Goal: Information Seeking & Learning: Learn about a topic

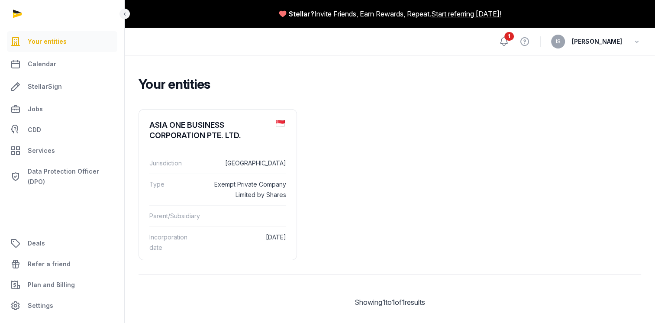
click at [508, 43] on icon at bounding box center [503, 42] width 7 height 8
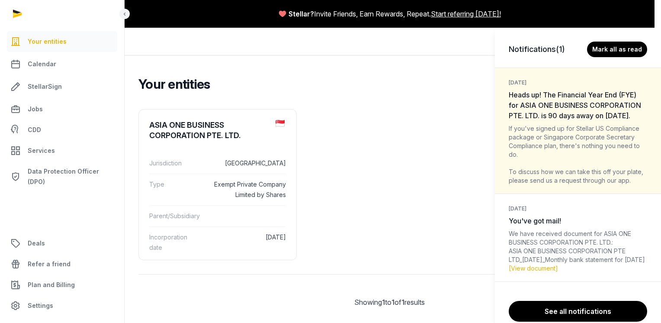
click at [596, 185] on div "If you've signed up for Stellar US Compliance package or Singapore Corporate Se…" at bounding box center [578, 154] width 139 height 61
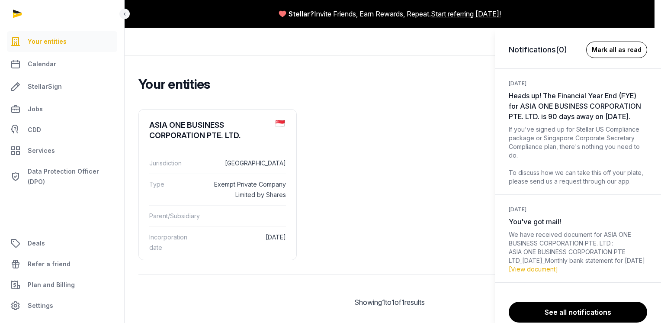
click at [622, 48] on button "Mark all as read" at bounding box center [616, 50] width 61 height 16
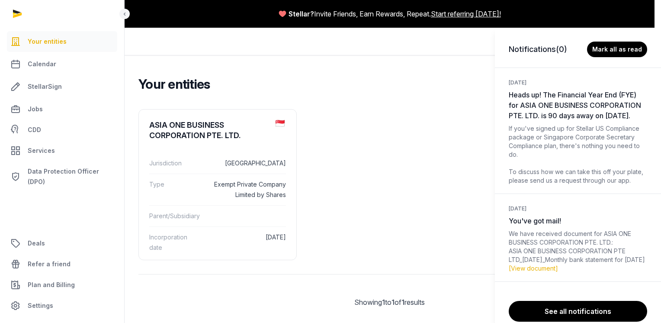
click at [451, 116] on div "Notifications (0) [PERSON_NAME] all as read [DATE] Heads up! The Financial Year…" at bounding box center [330, 161] width 661 height 323
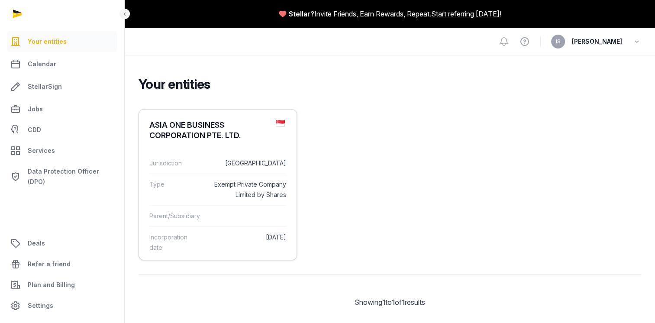
click at [208, 240] on dd "[DATE]" at bounding box center [247, 242] width 78 height 21
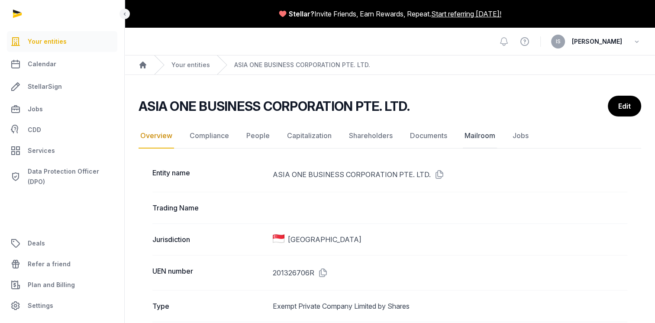
click at [486, 134] on link "Mailroom" at bounding box center [480, 135] width 34 height 25
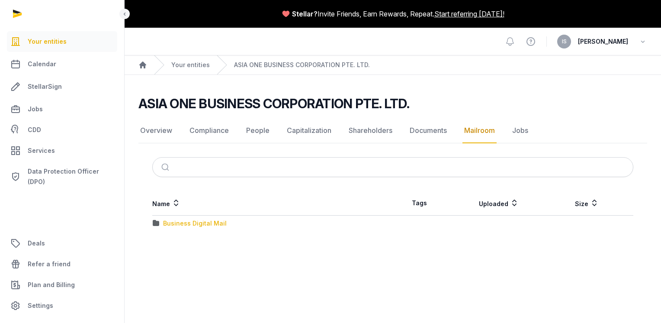
click at [215, 224] on div "Business Digital Mail" at bounding box center [195, 223] width 64 height 9
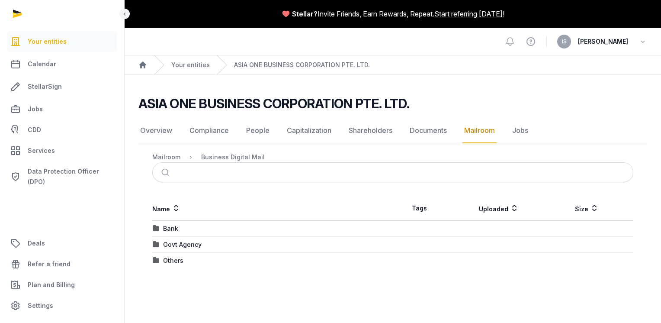
click at [163, 228] on div "Bank" at bounding box center [273, 228] width 240 height 9
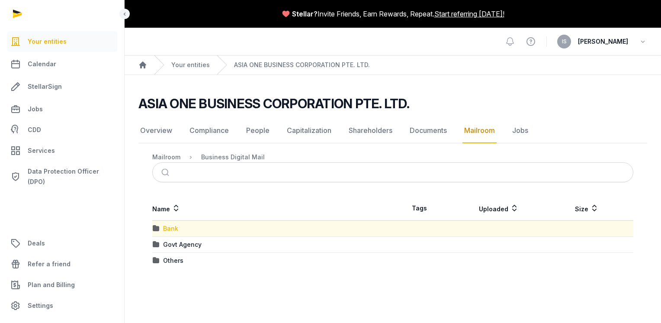
click at [167, 229] on div "Bank" at bounding box center [170, 228] width 15 height 9
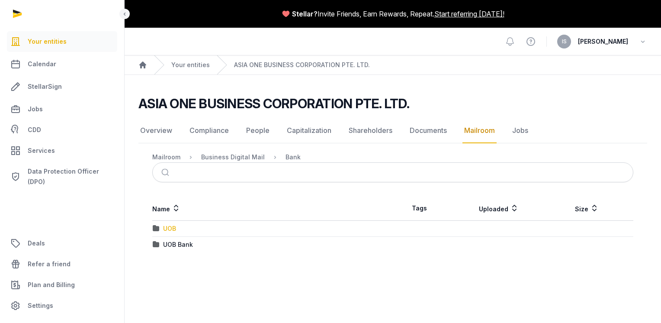
click at [163, 228] on div "UOB" at bounding box center [169, 228] width 13 height 9
click at [163, 228] on div "2025" at bounding box center [170, 228] width 15 height 9
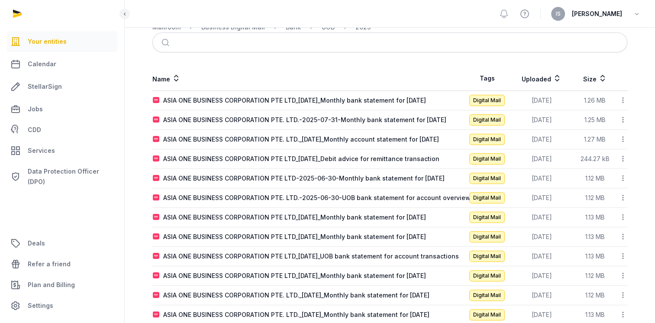
scroll to position [166, 0]
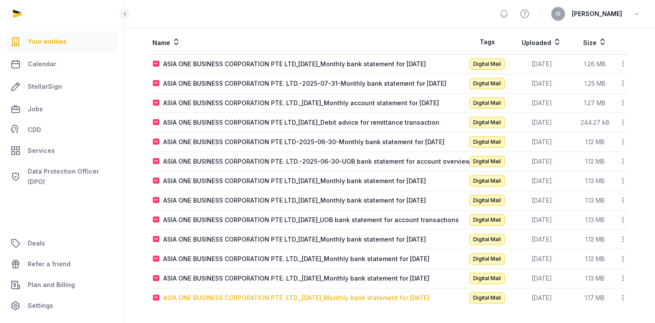
click at [286, 297] on div "ASIA ONE BUSINESS CORPORATION PTE. LTD._[DATE]_Monthly bank statement for [DATE]" at bounding box center [296, 297] width 266 height 9
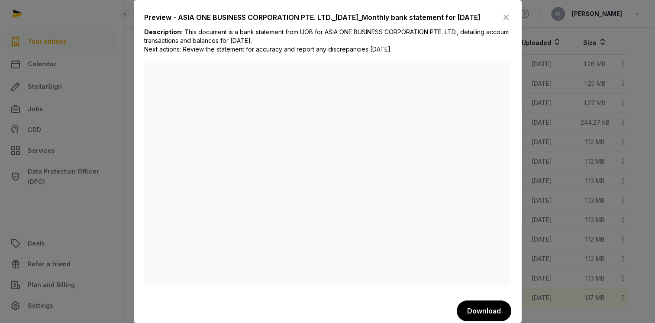
click at [501, 18] on icon at bounding box center [506, 17] width 10 height 14
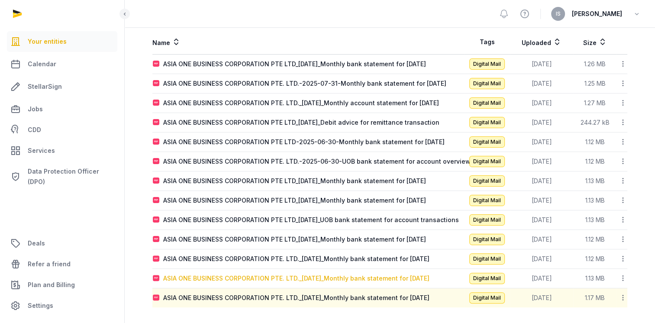
click at [313, 274] on div "ASIA ONE BUSINESS CORPORATION PTE. LTD._[DATE]_Monthly bank statement for [DATE]" at bounding box center [296, 278] width 266 height 9
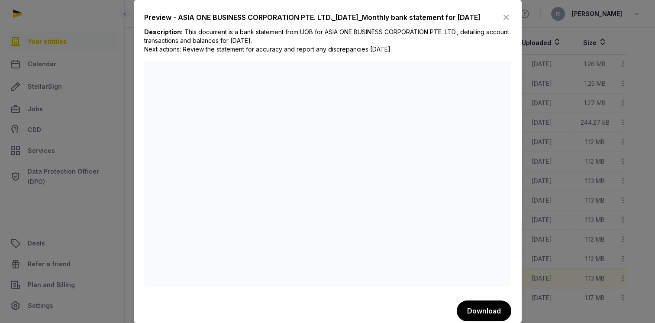
click at [501, 19] on icon at bounding box center [506, 17] width 10 height 14
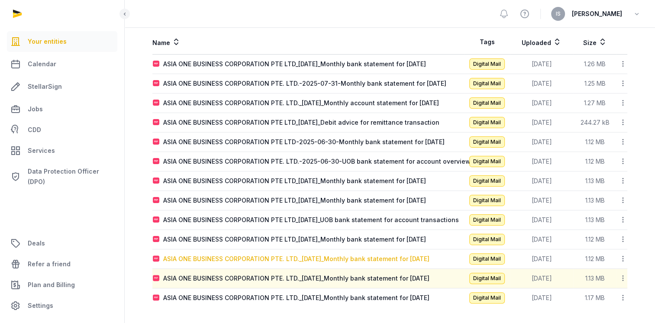
click at [332, 259] on div "ASIA ONE BUSINESS CORPORATION PTE. LTD._[DATE]_Monthly bank statement for [DATE]" at bounding box center [296, 258] width 266 height 9
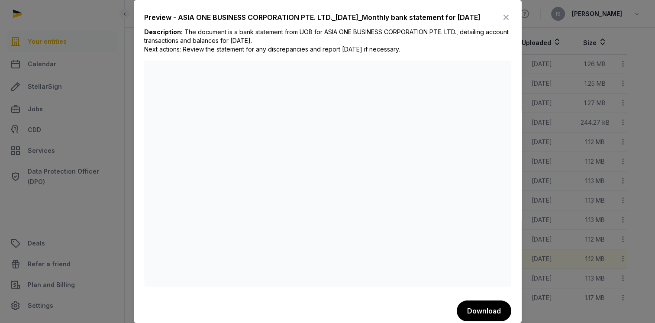
click at [501, 20] on icon at bounding box center [506, 17] width 10 height 14
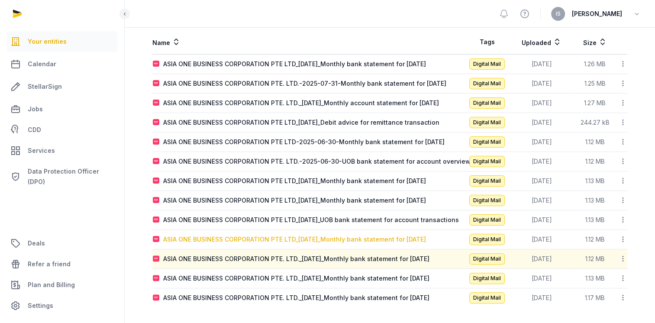
click at [279, 238] on div "ASIA ONE BUSINESS CORPORATION PTE LTD_[DATE]_Monthly bank statement for [DATE]" at bounding box center [294, 239] width 263 height 9
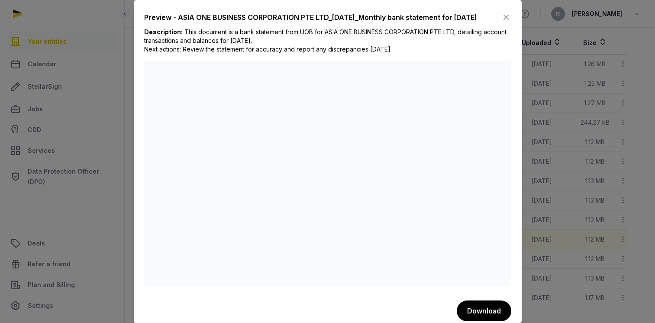
click at [501, 21] on icon at bounding box center [506, 17] width 10 height 14
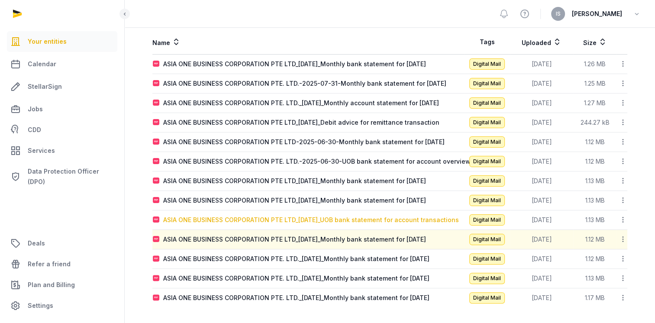
click at [238, 217] on div "ASIA ONE BUSINESS CORPORATION PTE LTD_[DATE]_UOB bank statement for account tra…" at bounding box center [311, 220] width 296 height 9
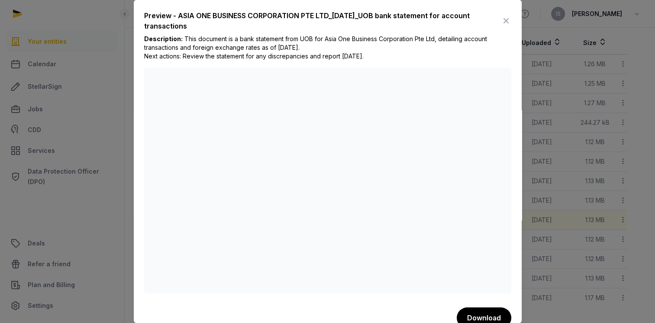
click at [501, 22] on icon at bounding box center [506, 21] width 10 height 14
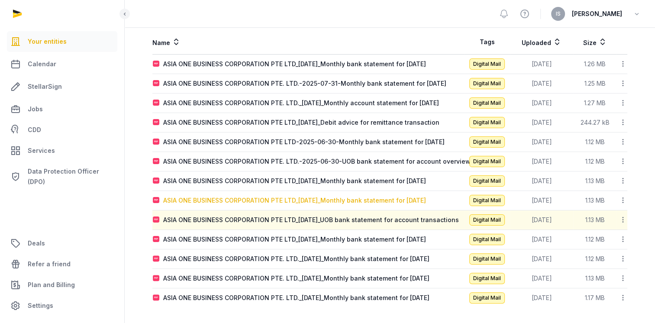
click at [346, 200] on div "ASIA ONE BUSINESS CORPORATION PTE LTD_[DATE]_Monthly bank statement for [DATE]" at bounding box center [294, 200] width 263 height 9
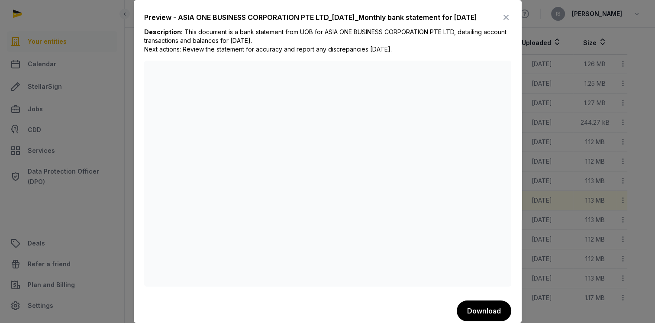
click at [501, 20] on icon at bounding box center [506, 17] width 10 height 14
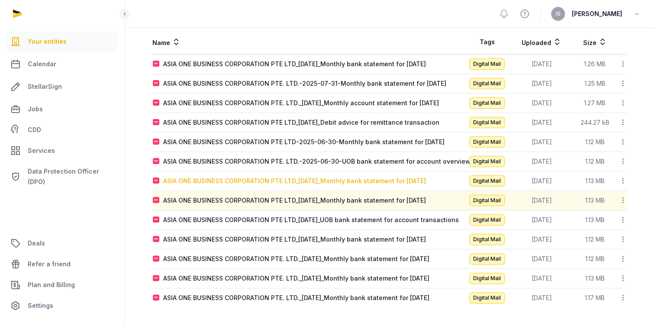
click at [343, 177] on div "ASIA ONE BUSINESS CORPORATION PTE LTD_[DATE]_Monthly bank statement for [DATE]" at bounding box center [294, 181] width 263 height 9
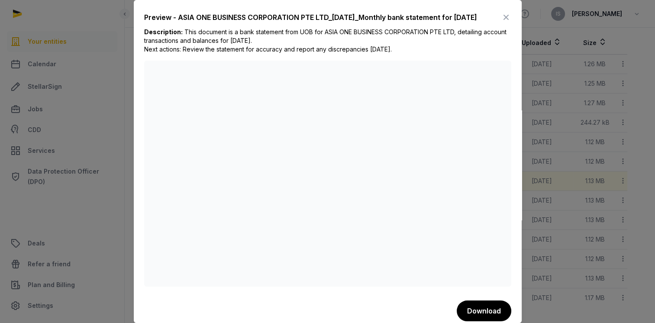
click at [501, 21] on icon at bounding box center [506, 17] width 10 height 14
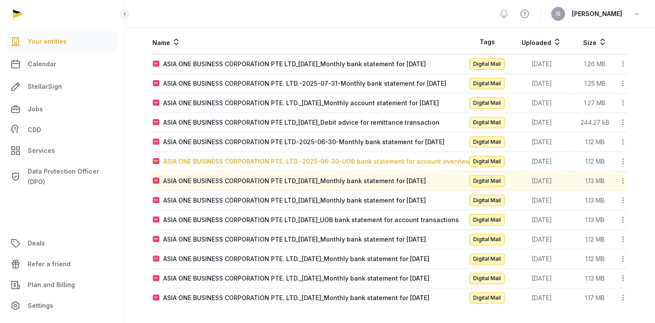
click at [302, 160] on div "ASIA ONE BUSINESS CORPORATION PTE. LTD.-2025-06-30-UOB bank statement for accou…" at bounding box center [316, 161] width 307 height 9
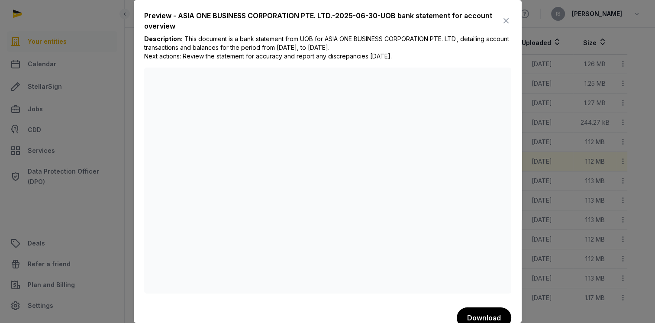
click at [501, 21] on icon at bounding box center [506, 21] width 10 height 14
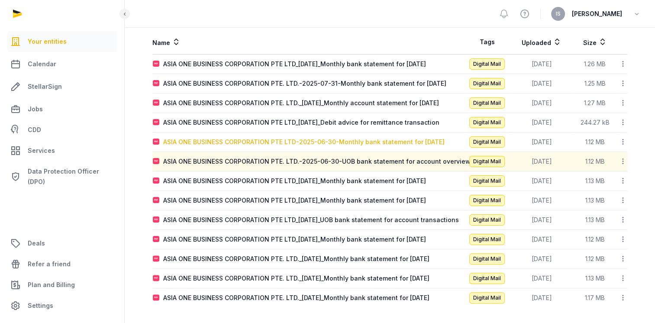
click at [337, 139] on div "ASIA ONE BUSINESS CORPORATION PTE LTD-2025-06-30-Monthly bank statement for [DA…" at bounding box center [303, 142] width 281 height 9
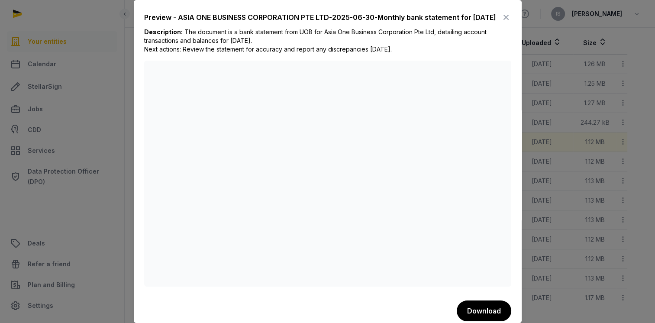
click at [502, 20] on icon at bounding box center [506, 17] width 10 height 14
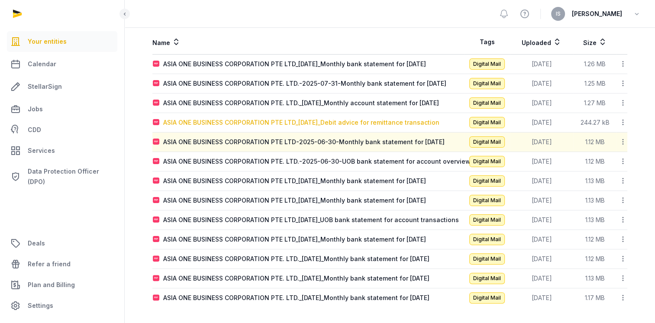
click at [314, 120] on div "ASIA ONE BUSINESS CORPORATION PTE LTD_[DATE]_Debit advice for remittance transa…" at bounding box center [301, 122] width 276 height 9
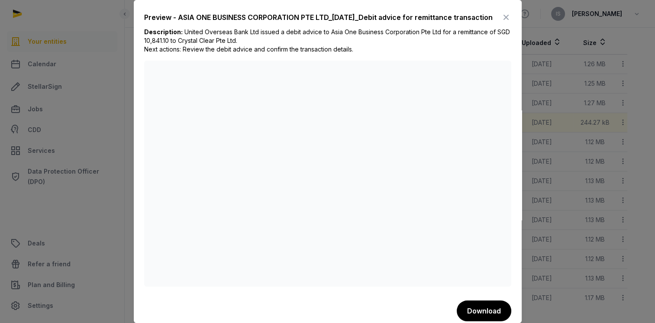
click at [501, 22] on icon at bounding box center [506, 17] width 10 height 14
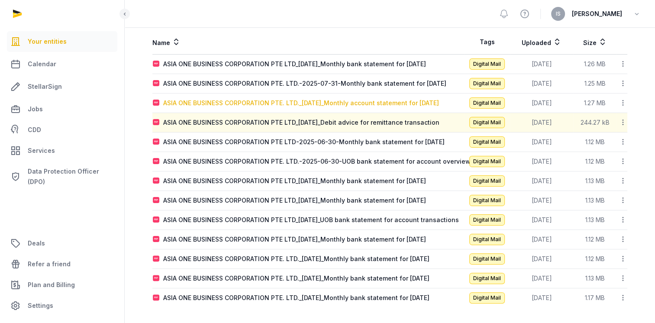
click at [301, 103] on div "ASIA ONE BUSINESS CORPORATION PTE. LTD._[DATE]_Monthly account statement for [D…" at bounding box center [301, 103] width 276 height 9
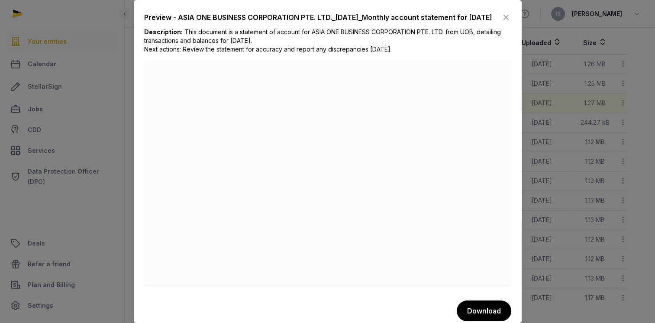
click at [501, 21] on icon at bounding box center [506, 17] width 10 height 14
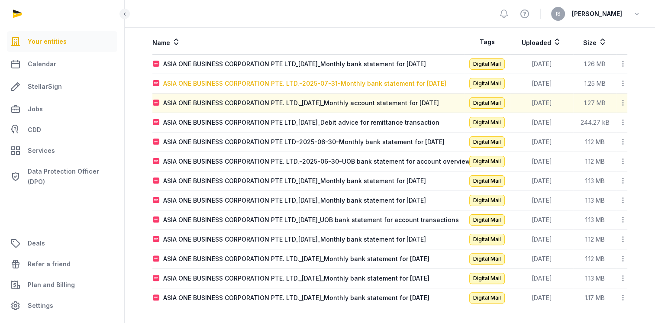
click at [301, 82] on div "ASIA ONE BUSINESS CORPORATION PTE. LTD.-2025-07-31-Monthly bank statement for […" at bounding box center [304, 83] width 283 height 9
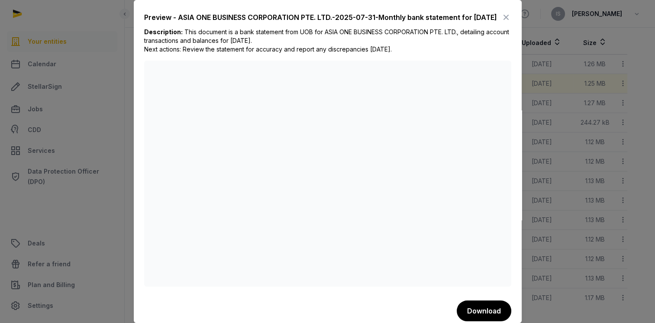
click at [501, 22] on icon at bounding box center [506, 17] width 10 height 14
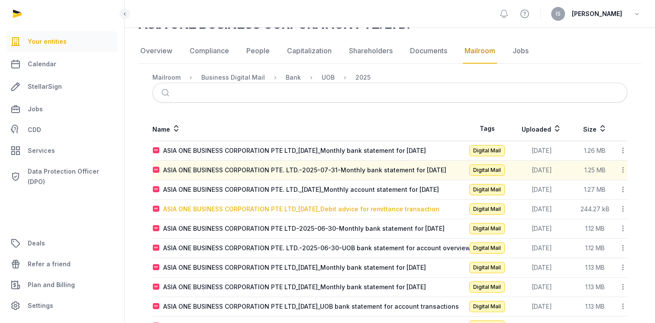
scroll to position [36, 0]
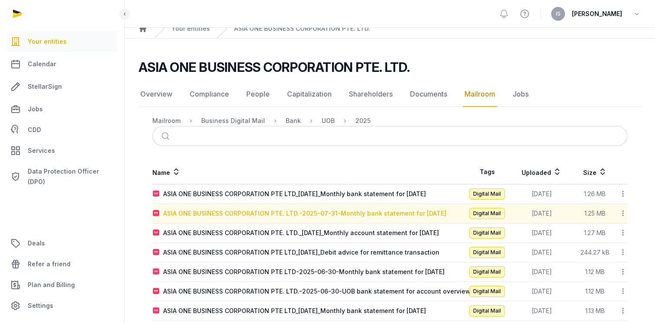
click at [370, 212] on div "ASIA ONE BUSINESS CORPORATION PTE. LTD.-2025-07-31-Monthly bank statement for […" at bounding box center [304, 213] width 283 height 9
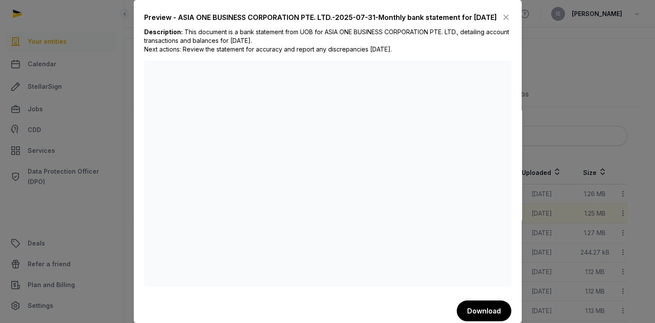
click at [502, 19] on icon at bounding box center [506, 17] width 10 height 14
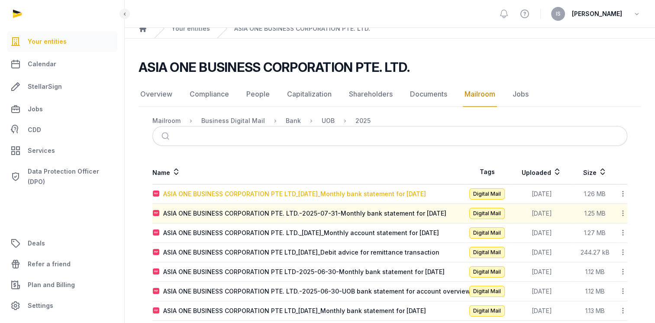
click at [314, 193] on div "ASIA ONE BUSINESS CORPORATION PTE LTD_[DATE]_Monthly bank statement for [DATE]" at bounding box center [294, 194] width 263 height 9
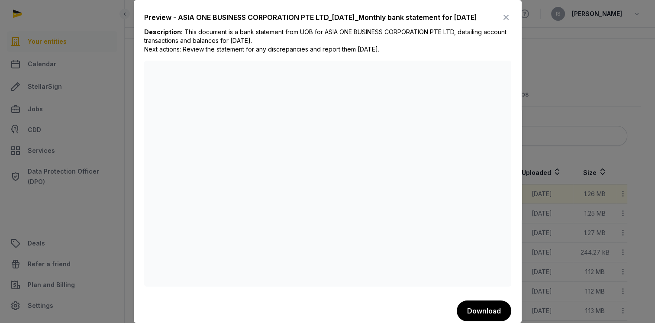
click at [501, 19] on icon at bounding box center [506, 17] width 10 height 14
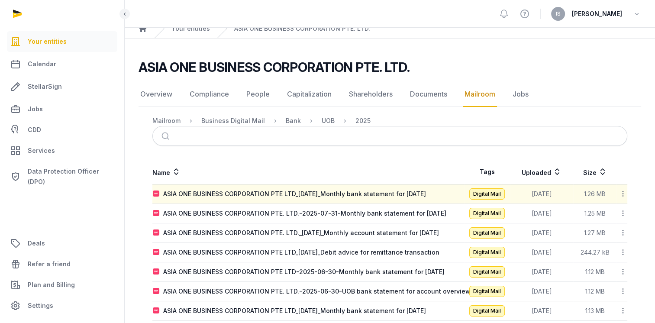
scroll to position [0, 0]
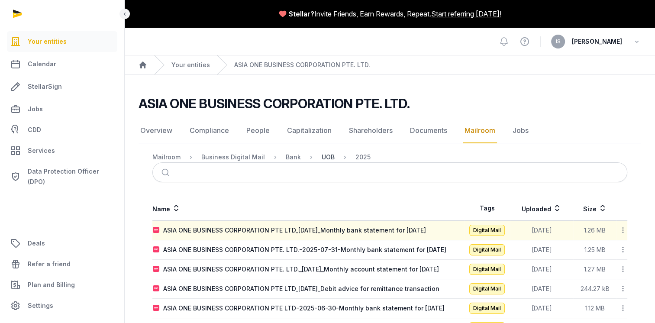
click at [324, 157] on div "UOB" at bounding box center [328, 157] width 13 height 9
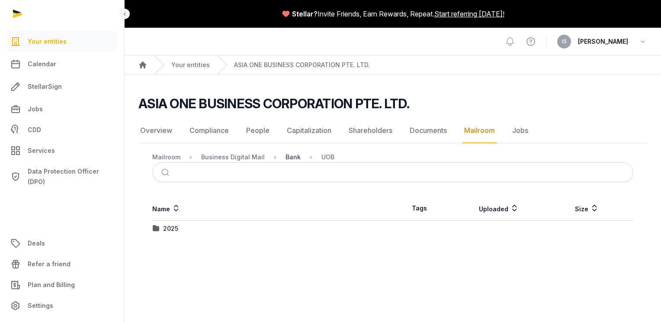
click at [286, 159] on div "Bank" at bounding box center [293, 157] width 15 height 9
click at [184, 242] on div "UOB Bank" at bounding box center [178, 244] width 30 height 9
click at [175, 257] on div "2025" at bounding box center [170, 260] width 15 height 9
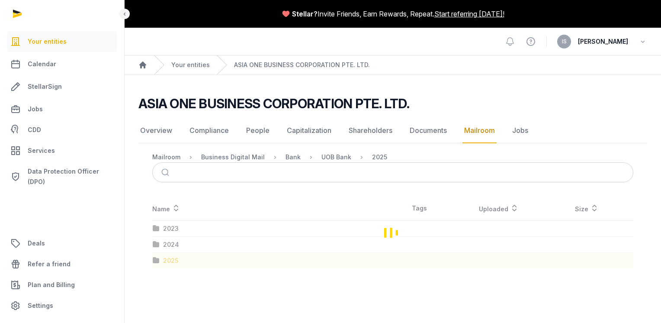
click at [175, 257] on div "Loading" at bounding box center [393, 232] width 509 height 72
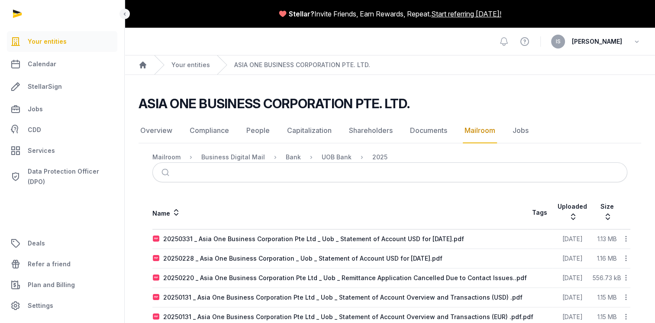
scroll to position [39, 0]
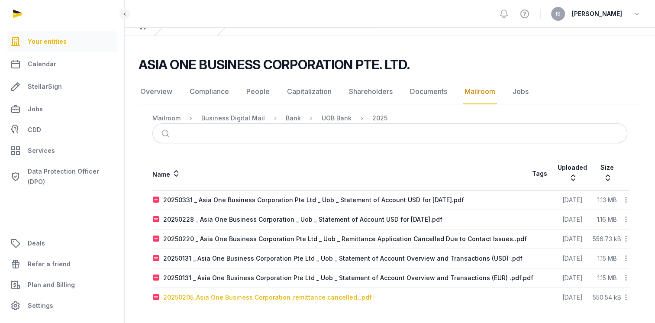
click at [243, 295] on div "20250205_Asia One Business Corporation_remittance cancelled_.pdf" at bounding box center [267, 297] width 209 height 9
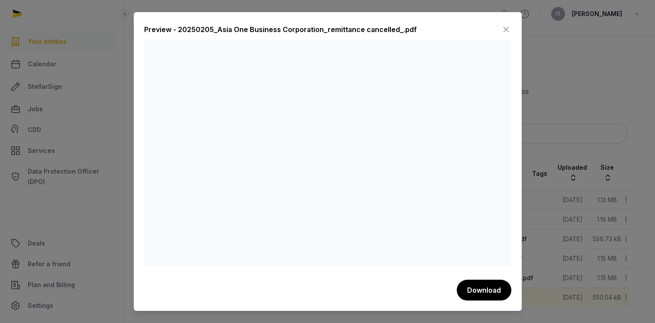
click at [507, 32] on icon at bounding box center [506, 30] width 10 height 14
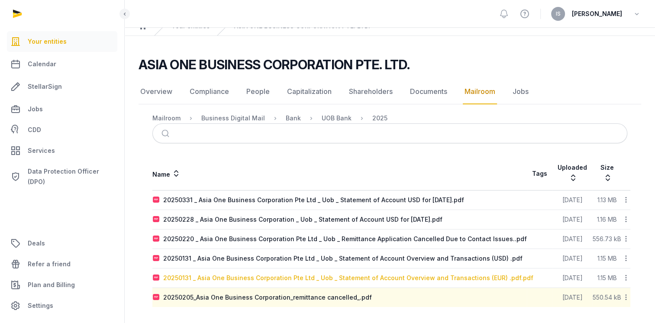
click at [338, 274] on div "20250131 _ Asia One Business Corporation Pte Ltd _ Uob _ Statement of Account O…" at bounding box center [348, 278] width 370 height 9
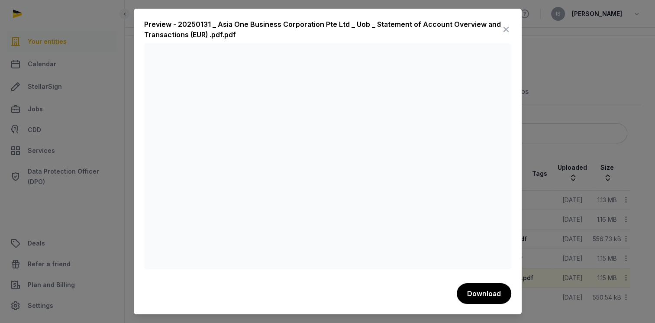
click at [506, 29] on icon at bounding box center [506, 30] width 10 height 14
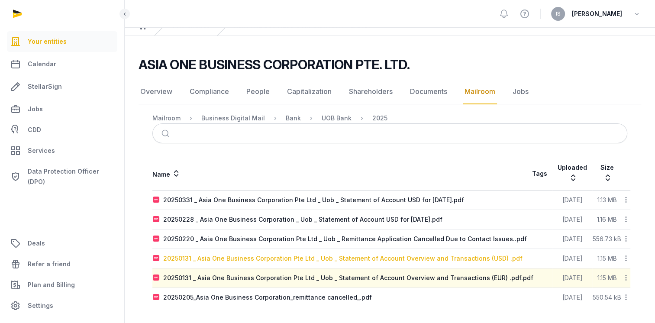
click at [327, 258] on div "20250131 _ Asia One Business Corporation Pte Ltd _ Uob _ Statement of Account O…" at bounding box center [342, 258] width 359 height 9
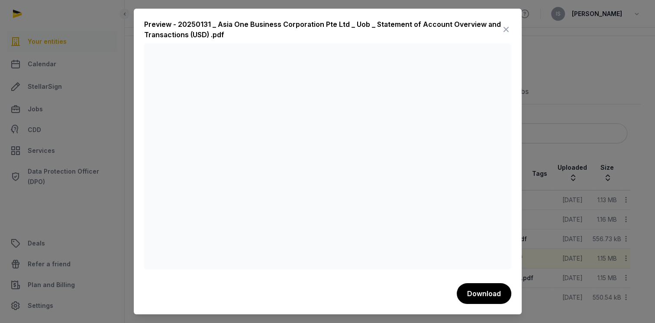
click at [506, 25] on icon at bounding box center [506, 30] width 10 height 14
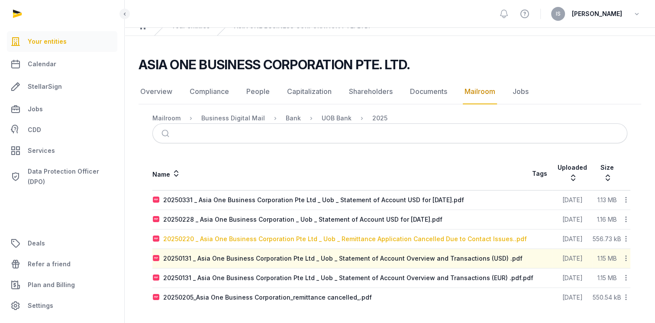
click at [288, 238] on div "20250220 _ Asia One Business Corporation Pte Ltd _ Uob _ Remittance Application…" at bounding box center [345, 239] width 364 height 9
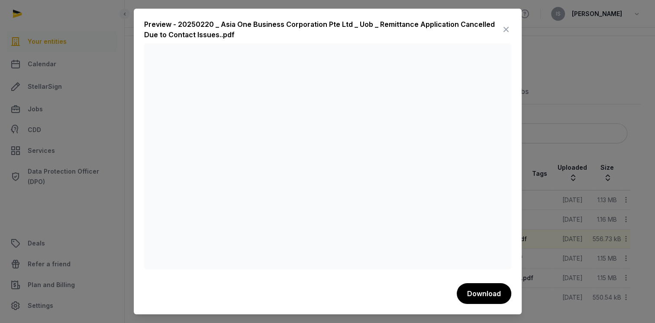
click at [506, 30] on icon at bounding box center [506, 30] width 10 height 14
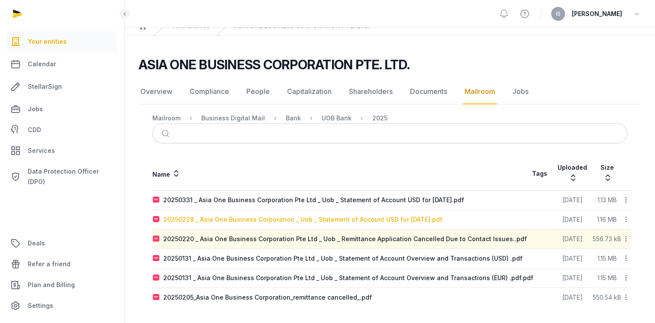
click at [321, 222] on div "20250228 _ Asia One Business Corporation _ Uob _ Statement of Account USD for […" at bounding box center [302, 219] width 279 height 9
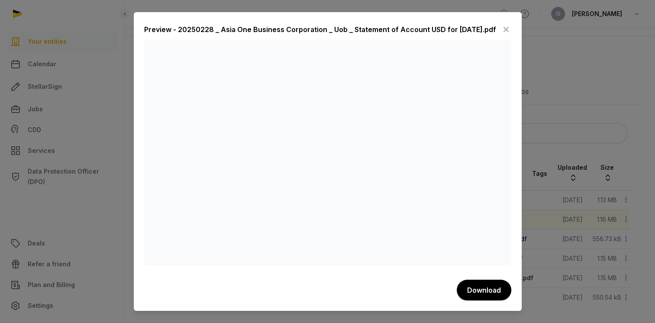
click at [505, 29] on icon at bounding box center [506, 30] width 10 height 14
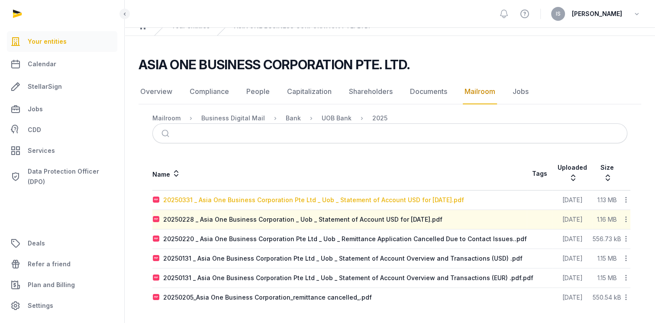
click at [336, 198] on div "20250331 _ Asia One Business Corporation Pte Ltd _ Uob _ Statement of Account U…" at bounding box center [313, 200] width 301 height 9
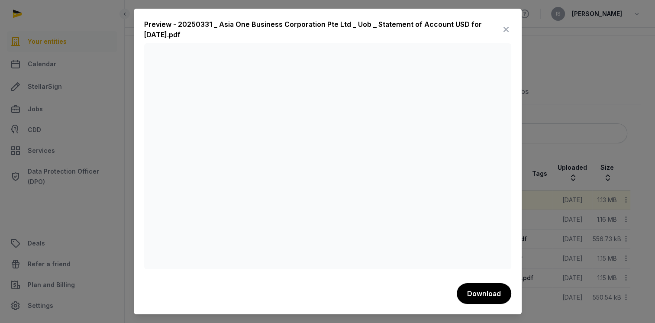
click at [503, 30] on icon at bounding box center [506, 30] width 10 height 14
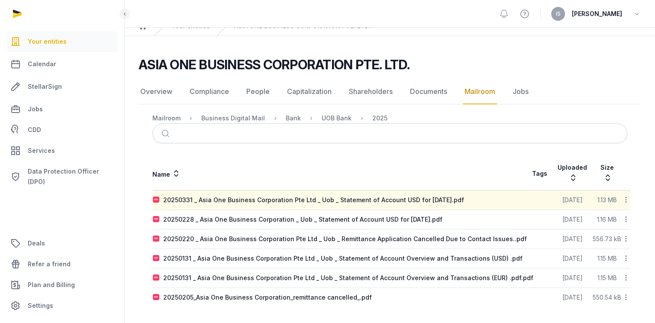
scroll to position [0, 0]
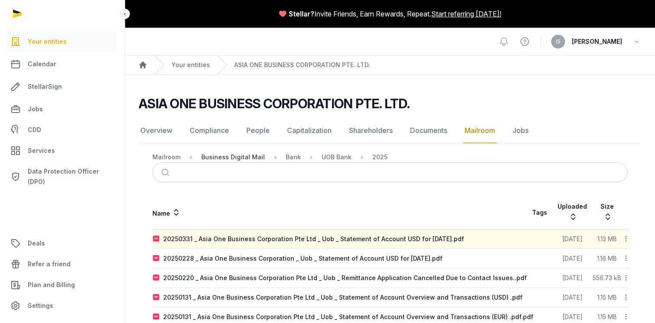
click at [232, 153] on div "Business Digital Mail" at bounding box center [233, 157] width 64 height 9
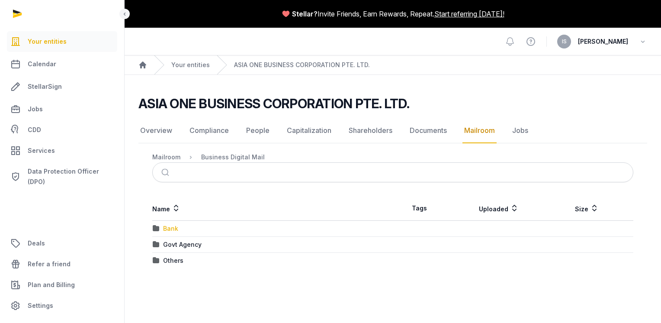
click at [171, 228] on div "Bank" at bounding box center [170, 228] width 15 height 9
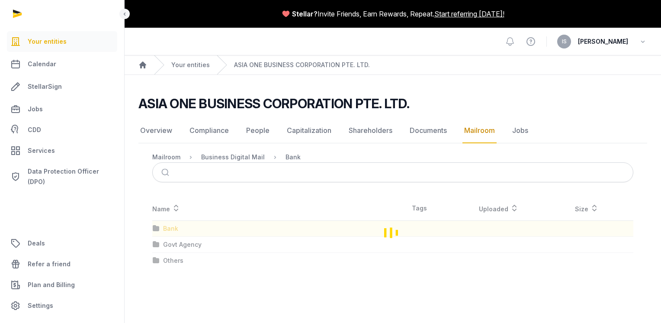
click at [171, 228] on div "Loading" at bounding box center [393, 232] width 509 height 72
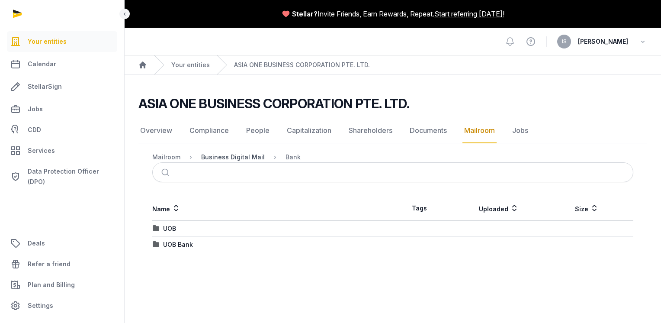
click at [233, 156] on div "Business Digital Mail" at bounding box center [233, 157] width 64 height 9
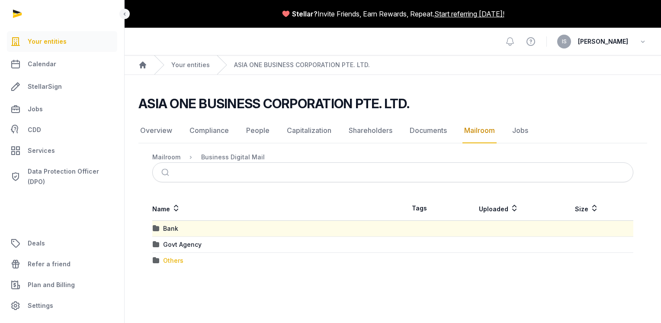
click at [164, 260] on div "Others" at bounding box center [173, 260] width 20 height 9
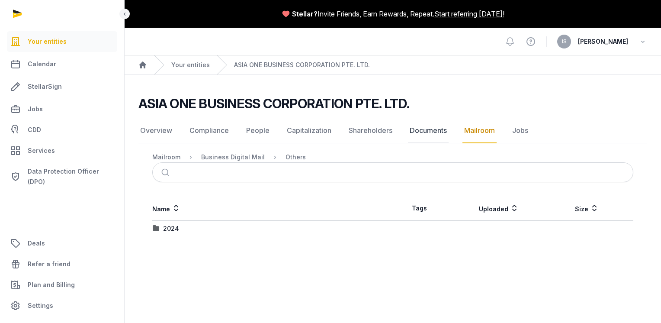
click at [420, 129] on link "Documents" at bounding box center [428, 130] width 41 height 25
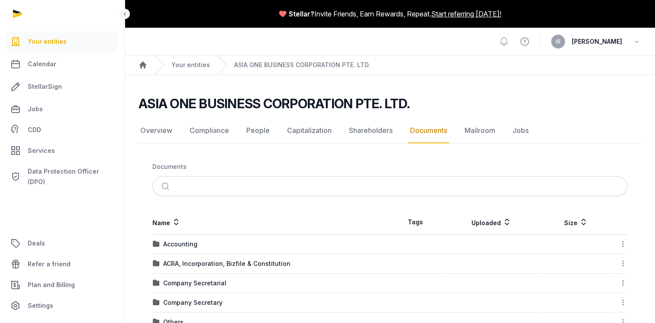
scroll to position [87, 0]
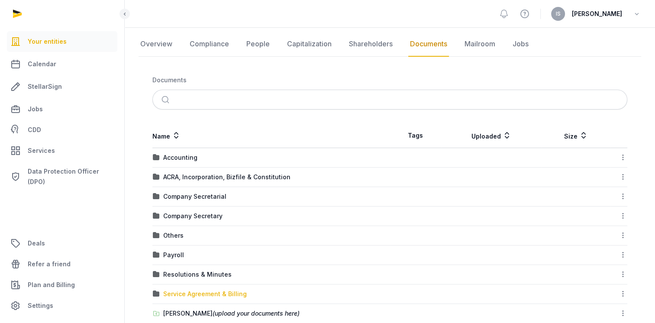
click at [199, 293] on div "Service Agreement & Billing" at bounding box center [205, 294] width 84 height 9
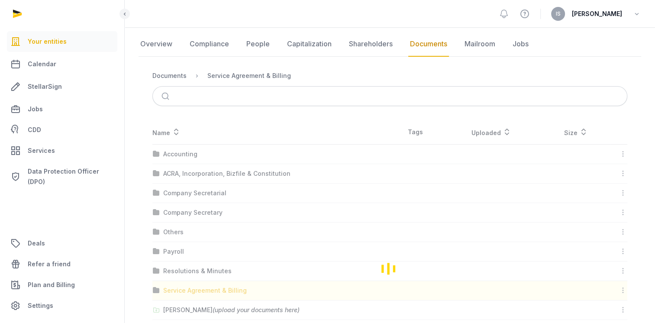
click at [199, 293] on div "Loading" at bounding box center [390, 268] width 502 height 296
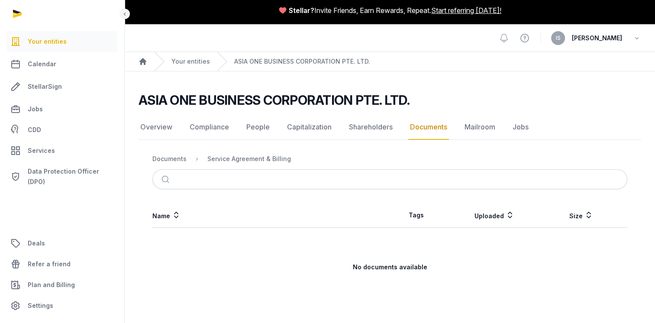
scroll to position [0, 0]
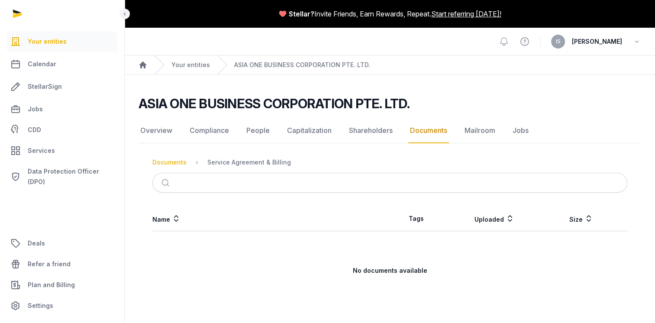
click at [162, 160] on div "Documents" at bounding box center [169, 162] width 34 height 9
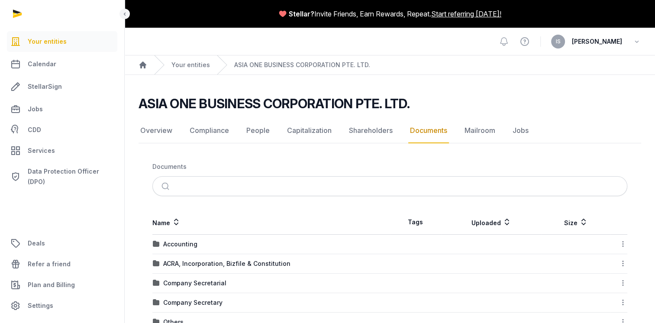
scroll to position [130, 0]
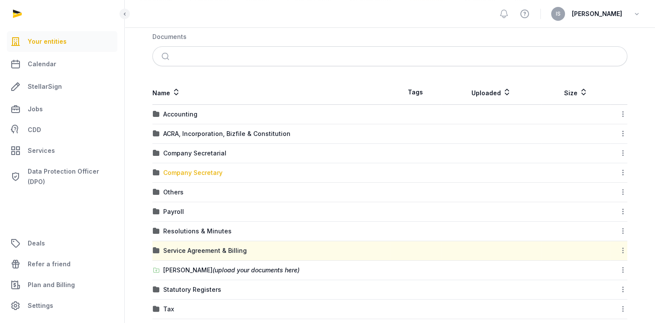
click at [180, 176] on div "Company Secretary" at bounding box center [192, 172] width 59 height 9
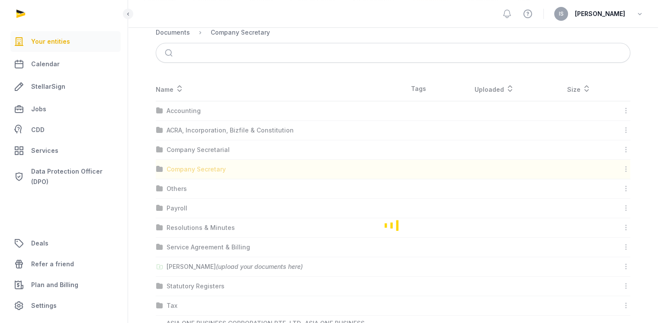
scroll to position [0, 0]
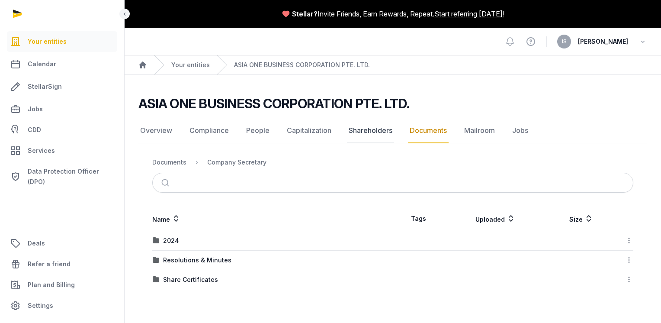
click at [367, 131] on link "Shareholders" at bounding box center [370, 130] width 47 height 25
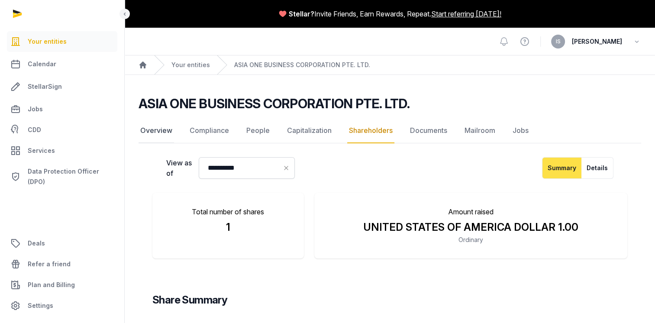
click at [164, 130] on link "Overview" at bounding box center [156, 130] width 35 height 25
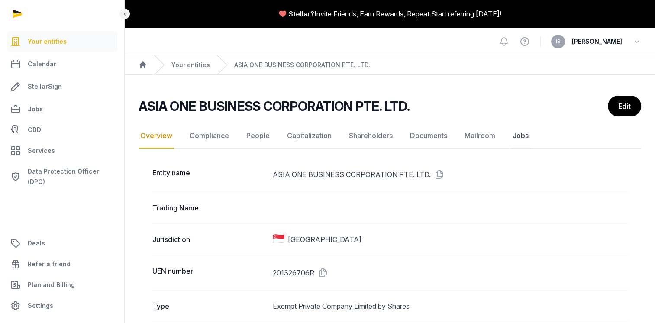
click at [528, 135] on link "Jobs" at bounding box center [520, 135] width 19 height 25
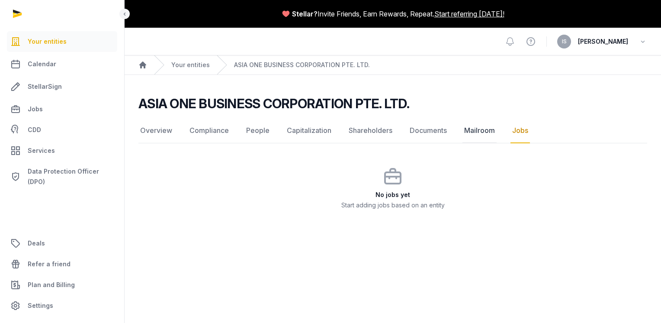
click at [480, 131] on link "Mailroom" at bounding box center [480, 130] width 34 height 25
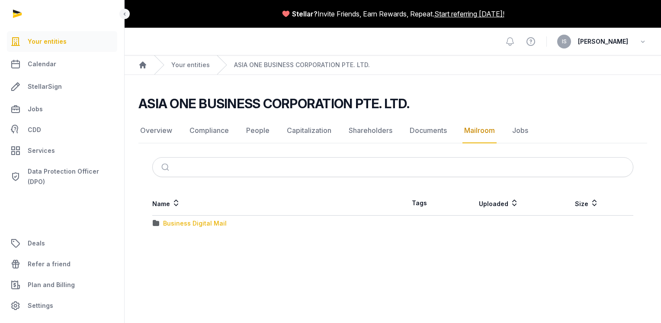
click at [171, 225] on div "Business Digital Mail" at bounding box center [195, 223] width 64 height 9
